Goal: Task Accomplishment & Management: Use online tool/utility

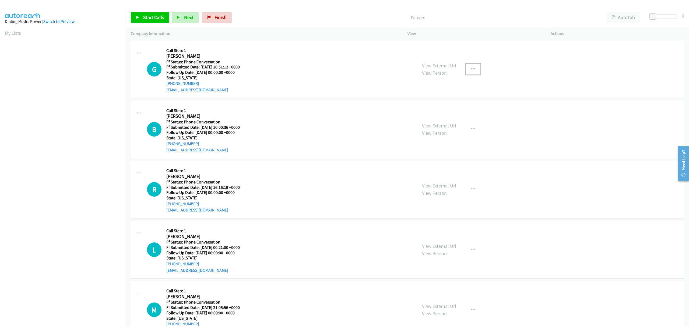
click at [473, 69] on button "button" at bounding box center [473, 69] width 15 height 11
click at [435, 105] on link "Skip Call" at bounding box center [445, 104] width 72 height 11
click at [472, 129] on icon "button" at bounding box center [473, 129] width 4 height 4
click at [427, 165] on link "Skip Call" at bounding box center [445, 164] width 72 height 11
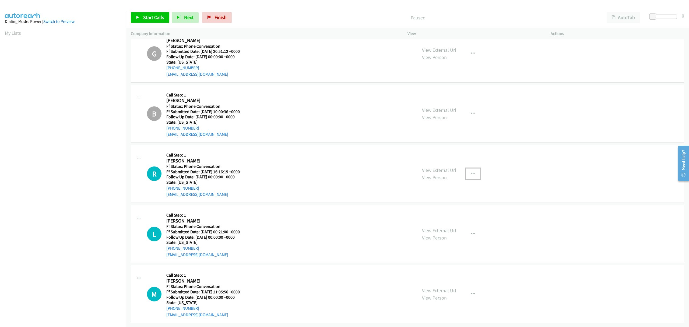
drag, startPoint x: 472, startPoint y: 170, endPoint x: 461, endPoint y: 167, distance: 11.1
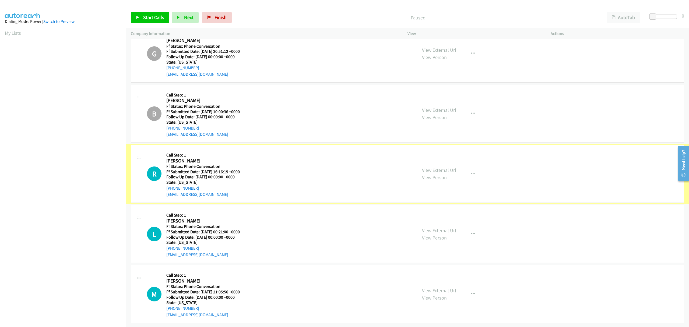
scroll to position [0, 0]
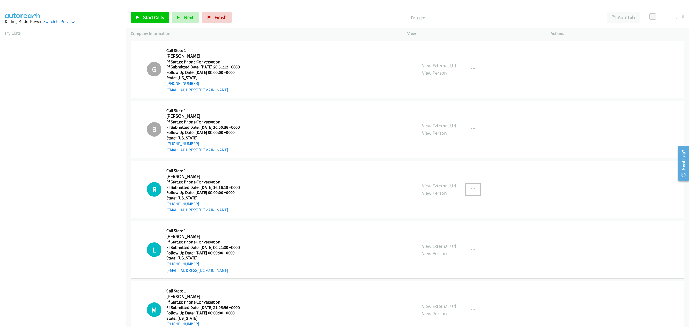
click at [471, 189] on icon "button" at bounding box center [473, 189] width 4 height 4
click at [445, 222] on link "Skip Call" at bounding box center [445, 224] width 72 height 11
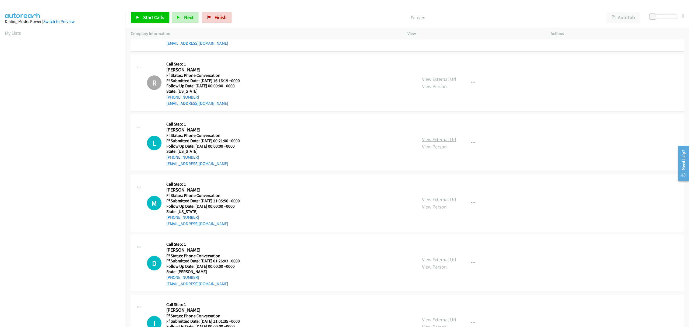
scroll to position [93, 0]
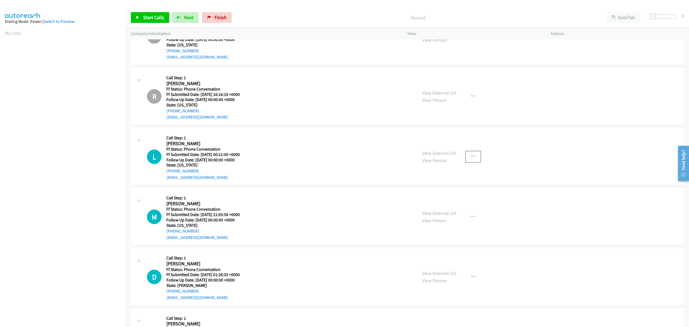
click at [471, 155] on icon "button" at bounding box center [473, 156] width 4 height 4
click at [429, 192] on link "Skip Call" at bounding box center [445, 191] width 72 height 11
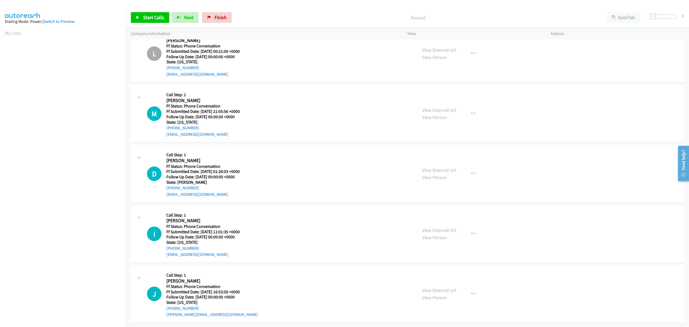
scroll to position [202, 0]
click at [471, 111] on icon "button" at bounding box center [473, 113] width 4 height 4
click at [423, 145] on link "Skip Call" at bounding box center [445, 148] width 72 height 11
